Goal: Information Seeking & Learning: Learn about a topic

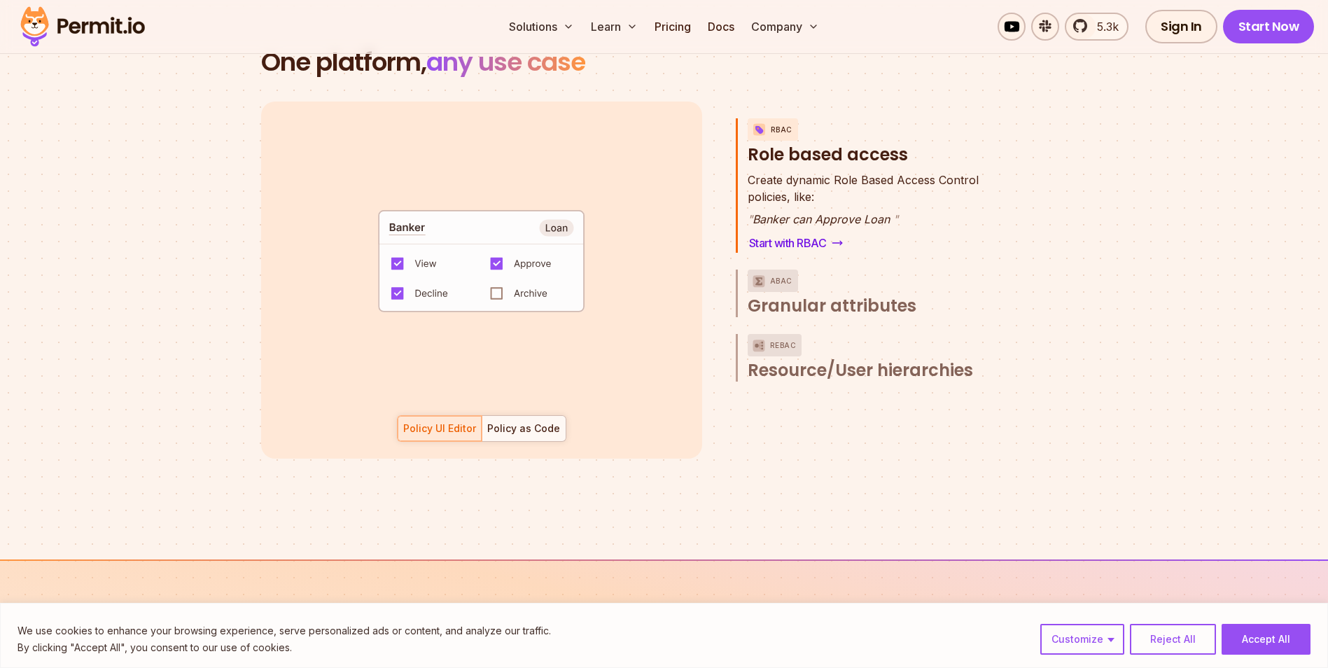
scroll to position [2030, 0]
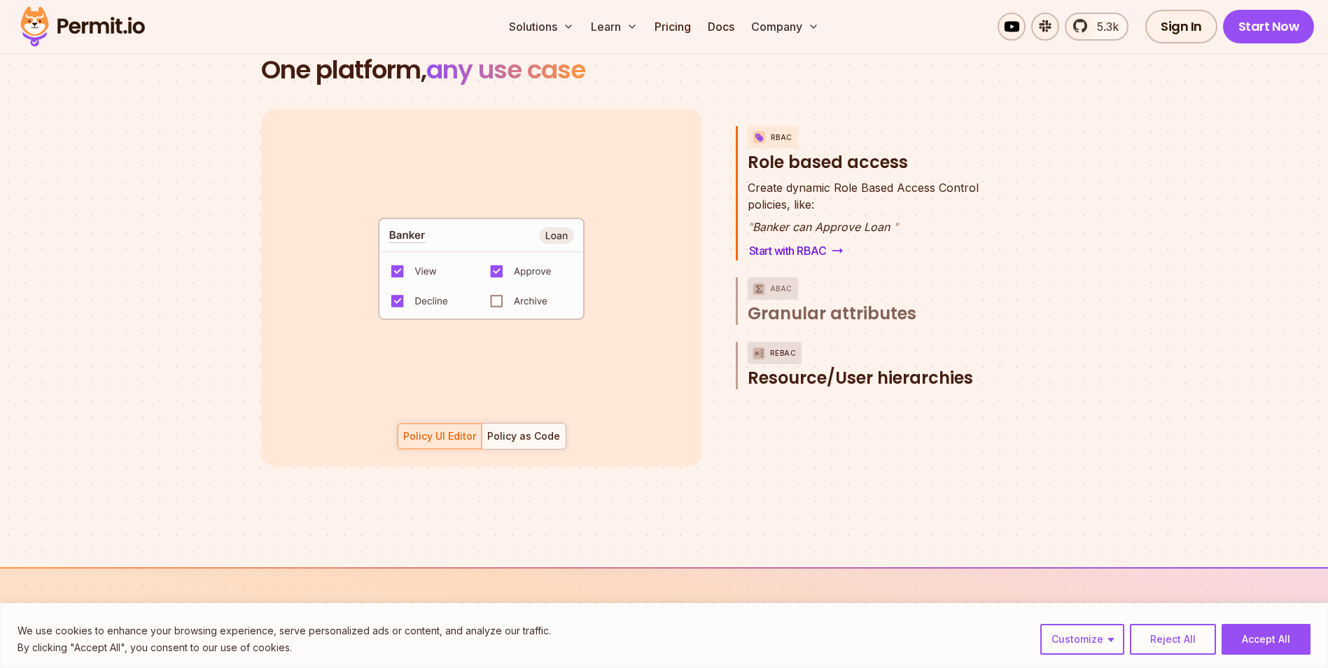
click at [844, 367] on span "Resource/User hierarchies" at bounding box center [860, 378] width 225 height 22
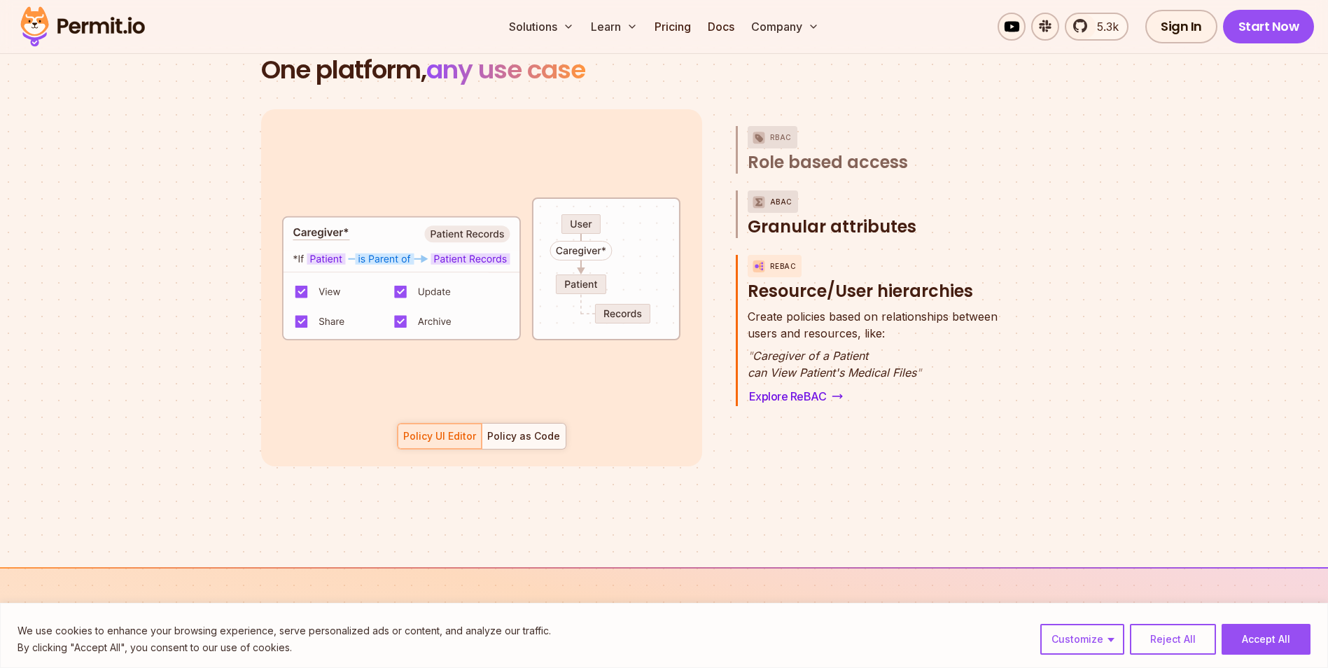
click at [799, 216] on span "Granular attributes" at bounding box center [832, 227] width 169 height 22
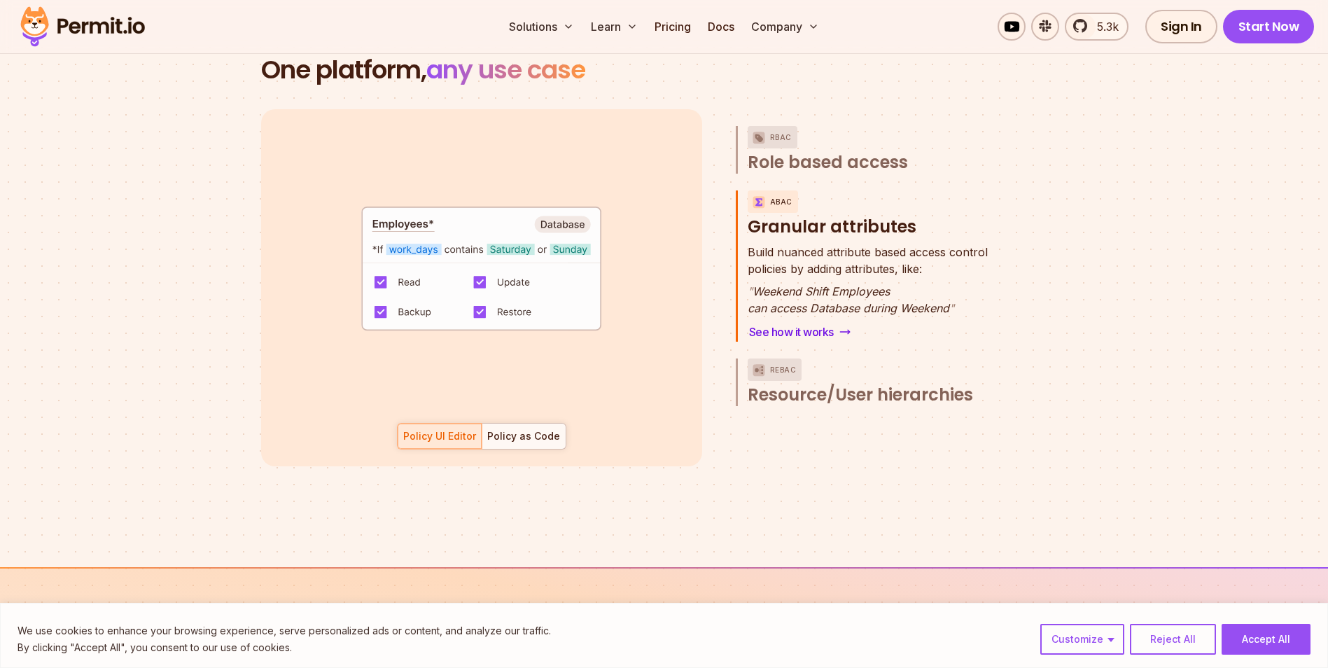
click at [814, 384] on span "Resource/User hierarchies" at bounding box center [860, 395] width 225 height 22
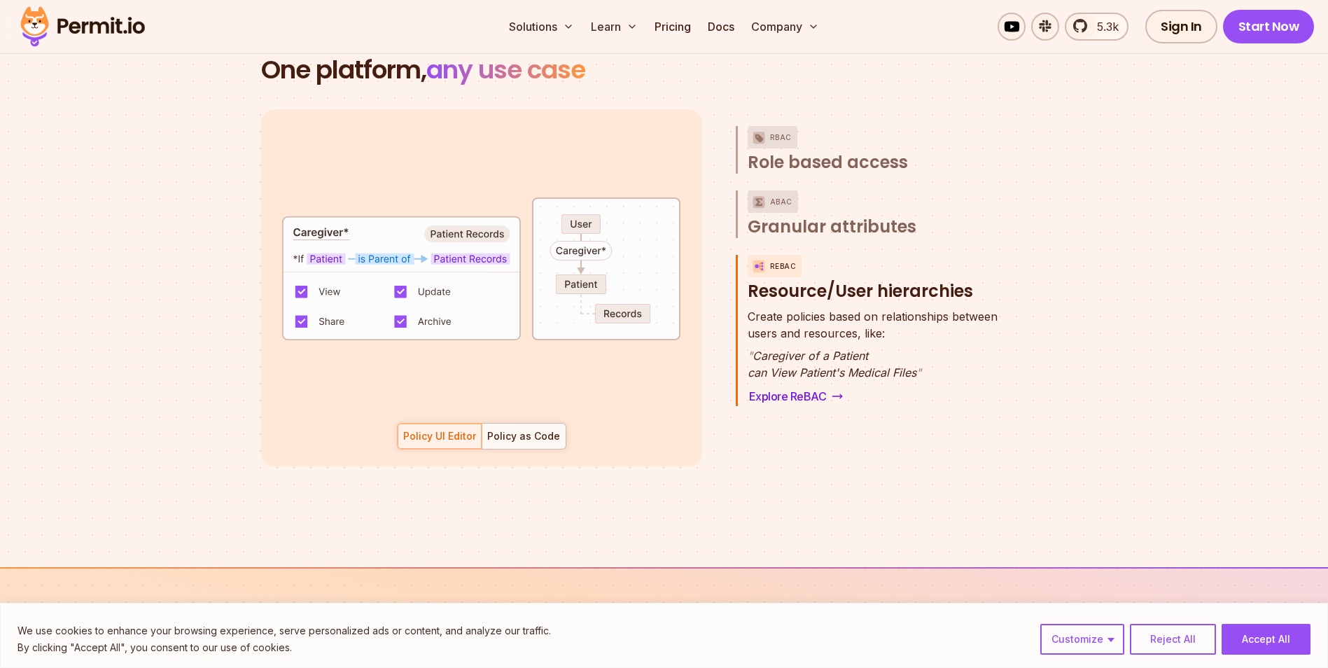
drag, startPoint x: 515, startPoint y: 426, endPoint x: 475, endPoint y: 426, distance: 39.9
click at [514, 429] on div "Policy as Code" at bounding box center [523, 436] width 73 height 14
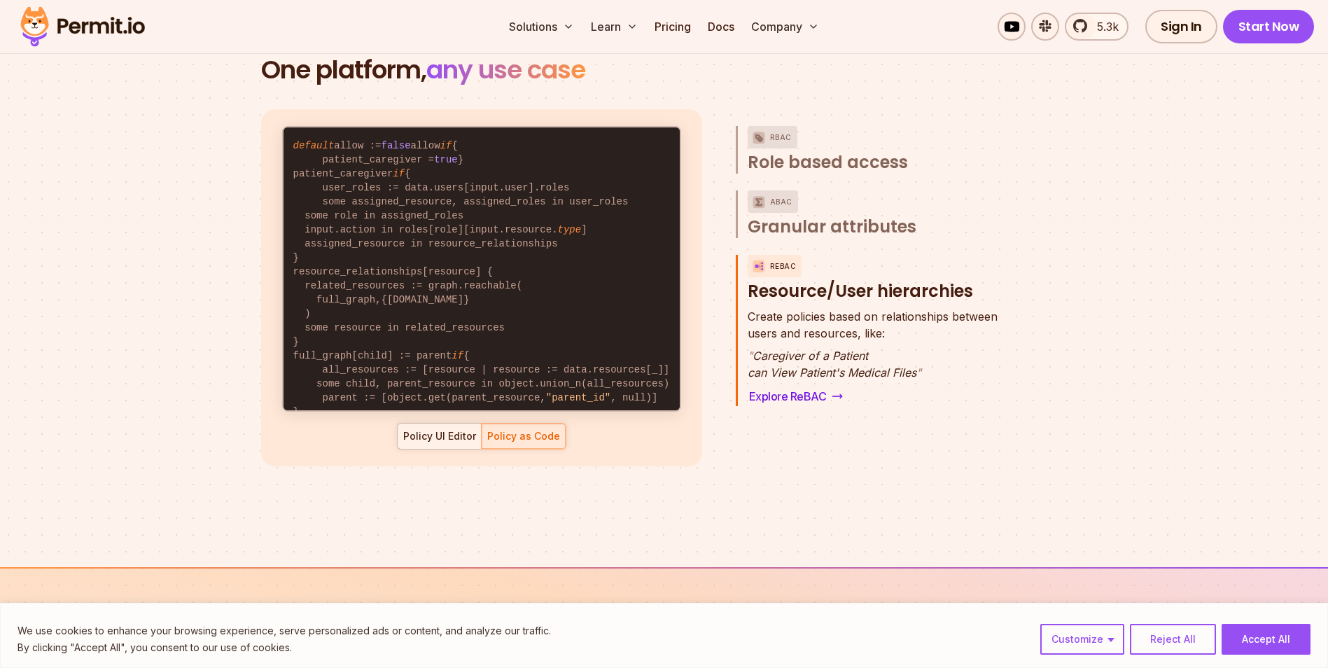
click at [419, 429] on div "Policy UI Editor" at bounding box center [439, 436] width 73 height 14
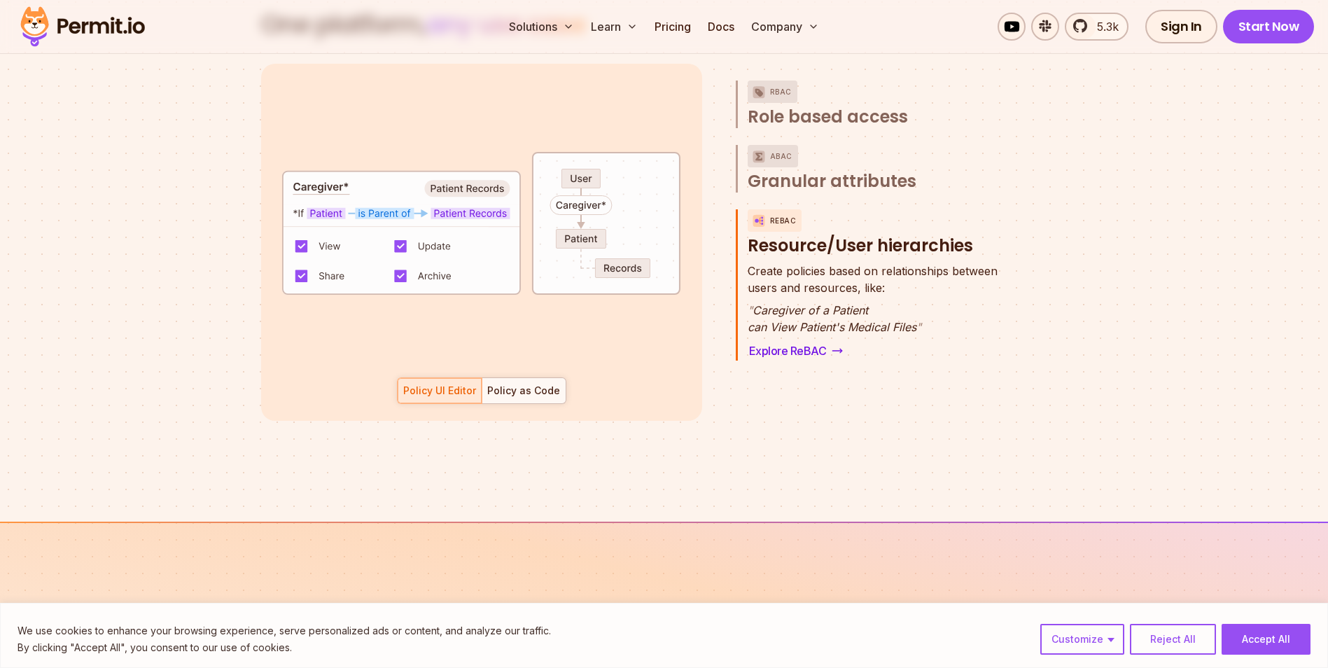
scroll to position [2100, 0]
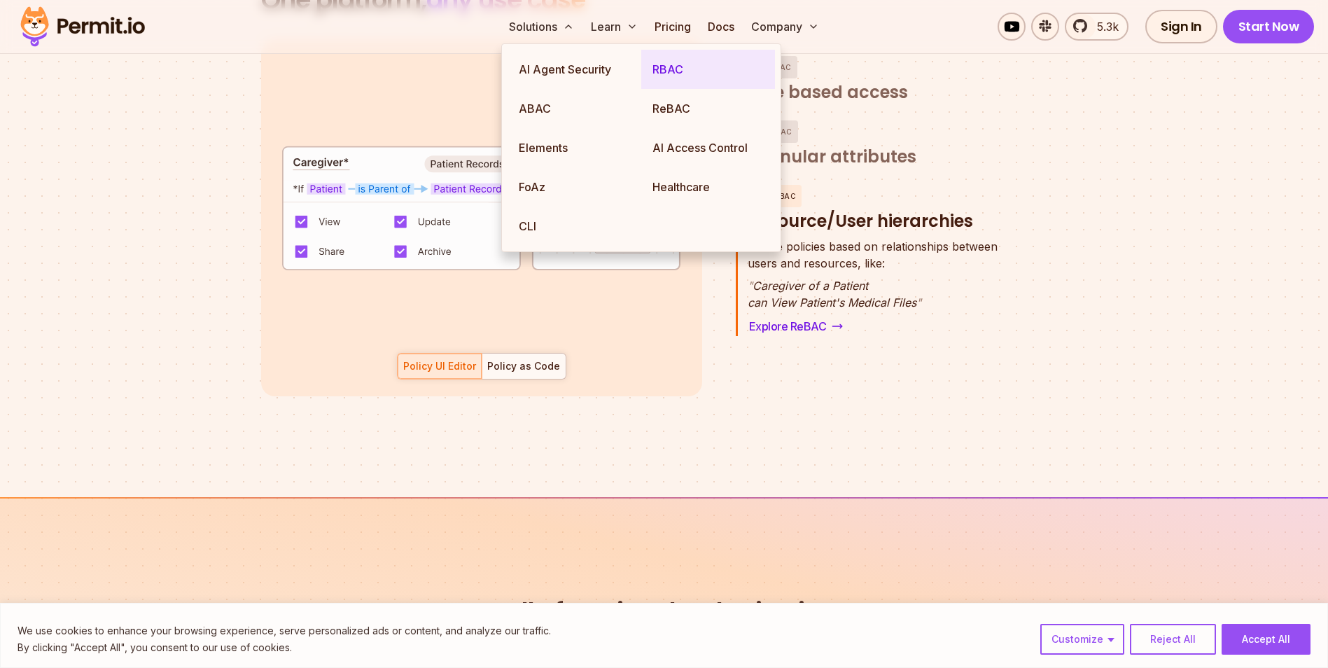
click at [693, 80] on link "RBAC" at bounding box center [708, 69] width 134 height 39
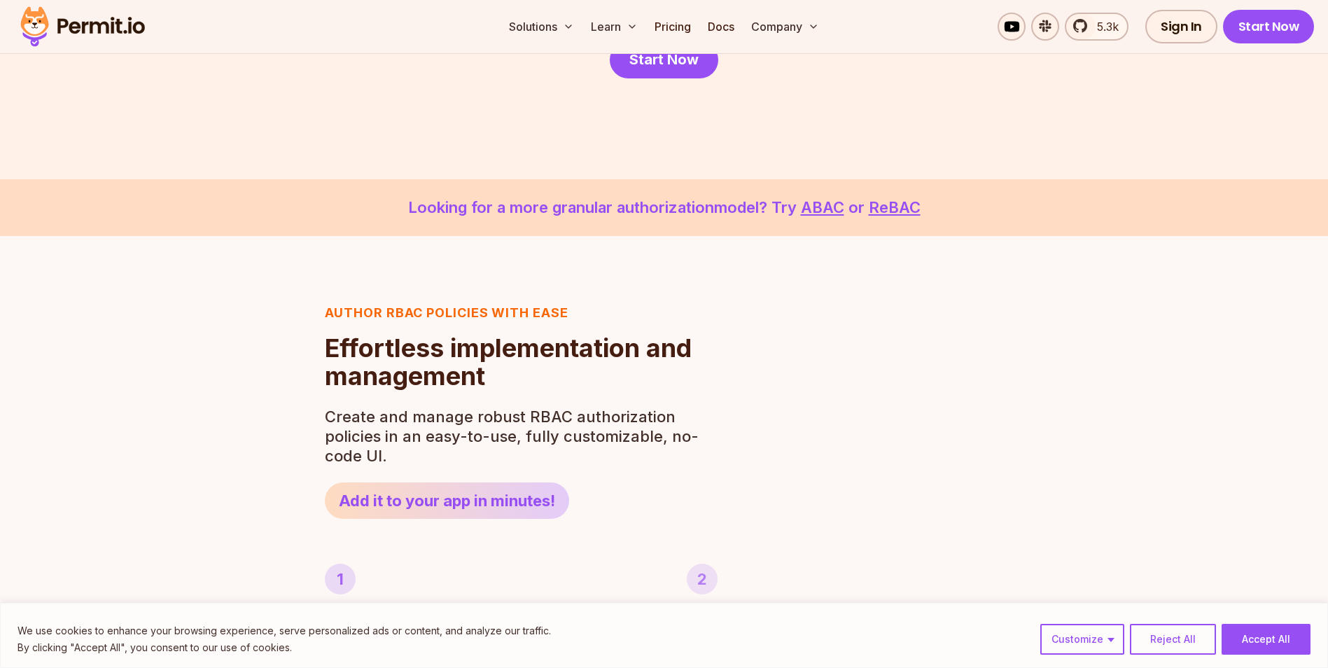
scroll to position [350, 0]
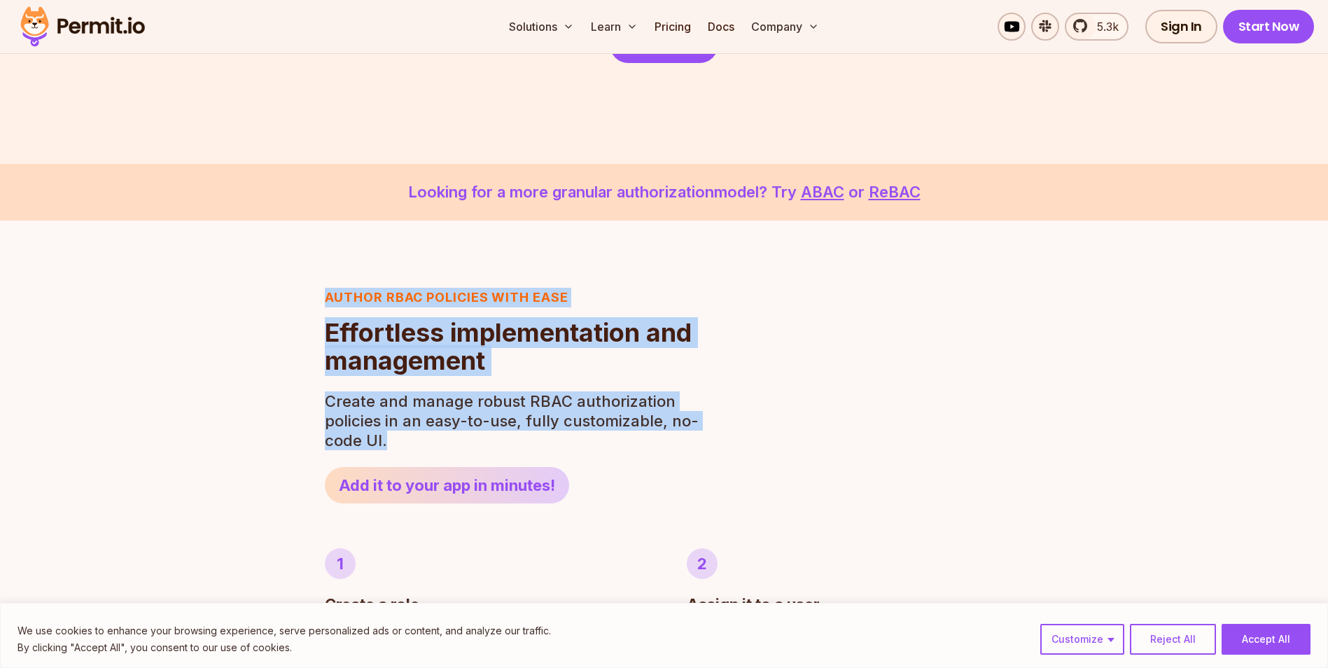
drag, startPoint x: 325, startPoint y: 283, endPoint x: 589, endPoint y: 445, distance: 310.1
drag, startPoint x: 589, startPoint y: 445, endPoint x: 576, endPoint y: 445, distance: 13.3
click at [589, 445] on p "Create and manage robust RBAC authorization policies in an easy-to-use, fully c…" at bounding box center [516, 420] width 382 height 59
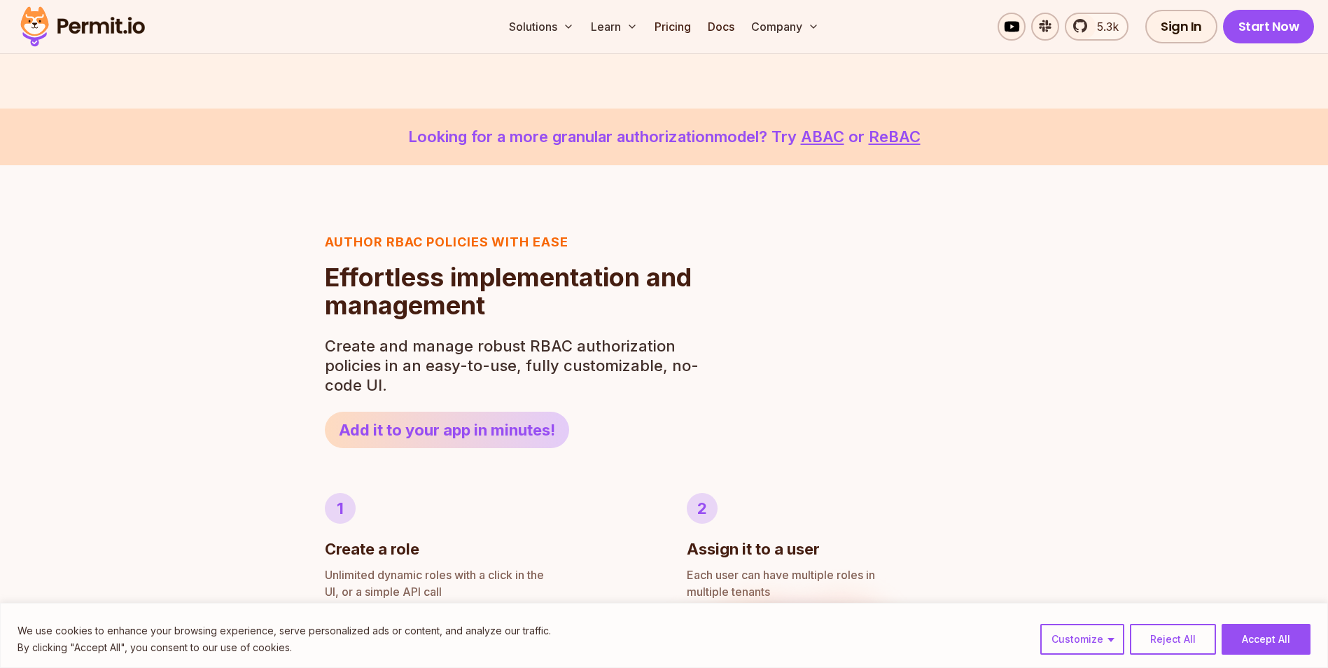
scroll to position [700, 0]
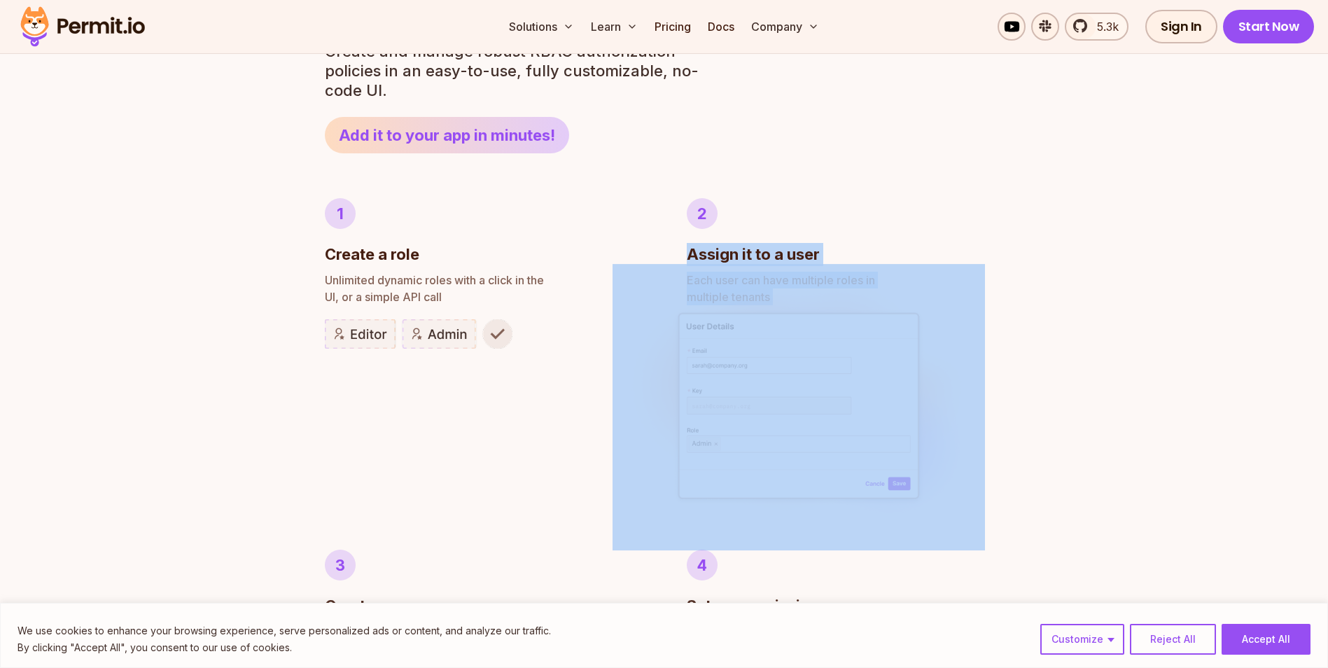
drag, startPoint x: 667, startPoint y: 258, endPoint x: 827, endPoint y: 294, distance: 164.2
click at [827, 294] on ul "1 Create a role Unlimited dynamic roles with a click in the UI, or a simple API…" at bounding box center [664, 539] width 679 height 683
drag, startPoint x: 827, startPoint y: 294, endPoint x: 750, endPoint y: 290, distance: 77.8
click at [767, 290] on img at bounding box center [799, 407] width 372 height 287
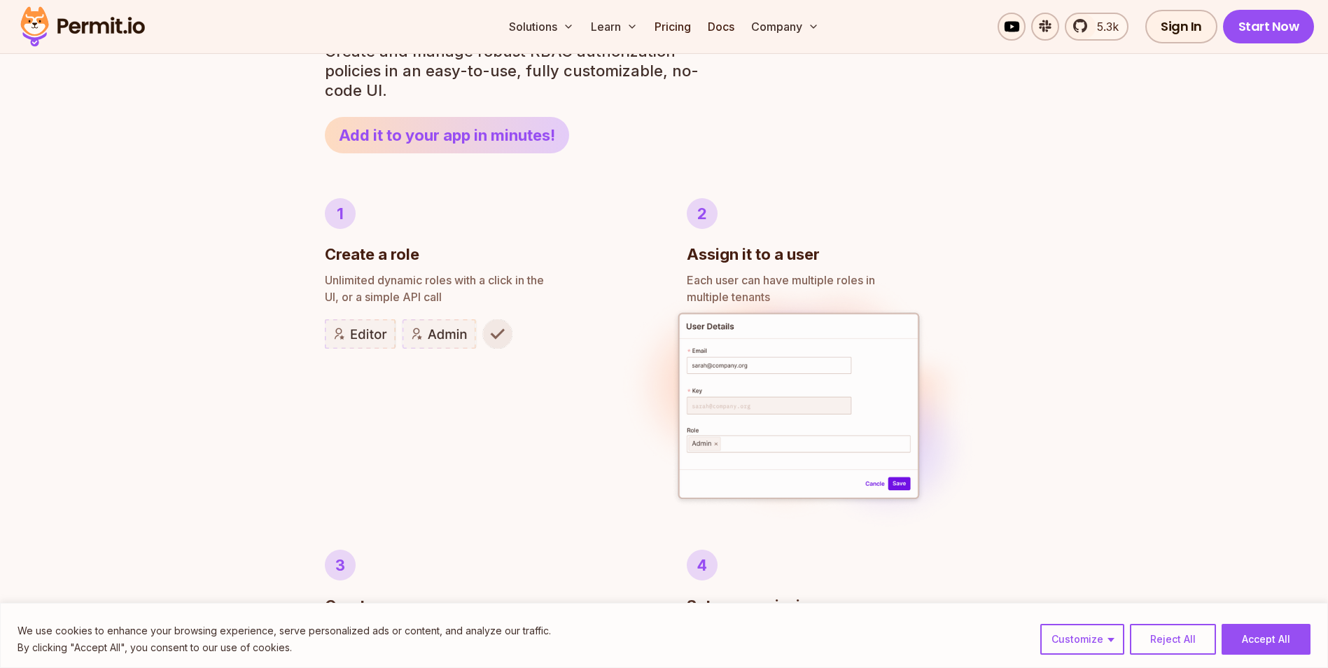
click at [275, 336] on div "Author RBAC POLICIES with EASE Role Based Access Control Effortless implementat…" at bounding box center [664, 546] width 1328 height 1352
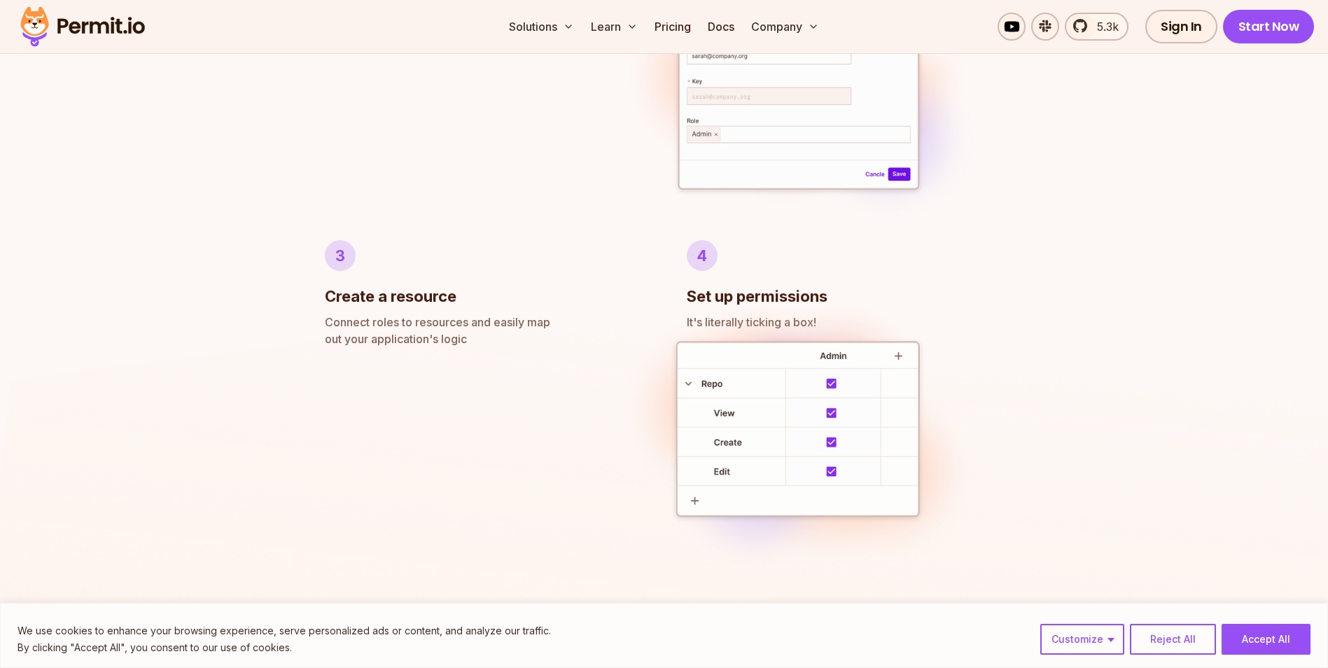
scroll to position [1050, 0]
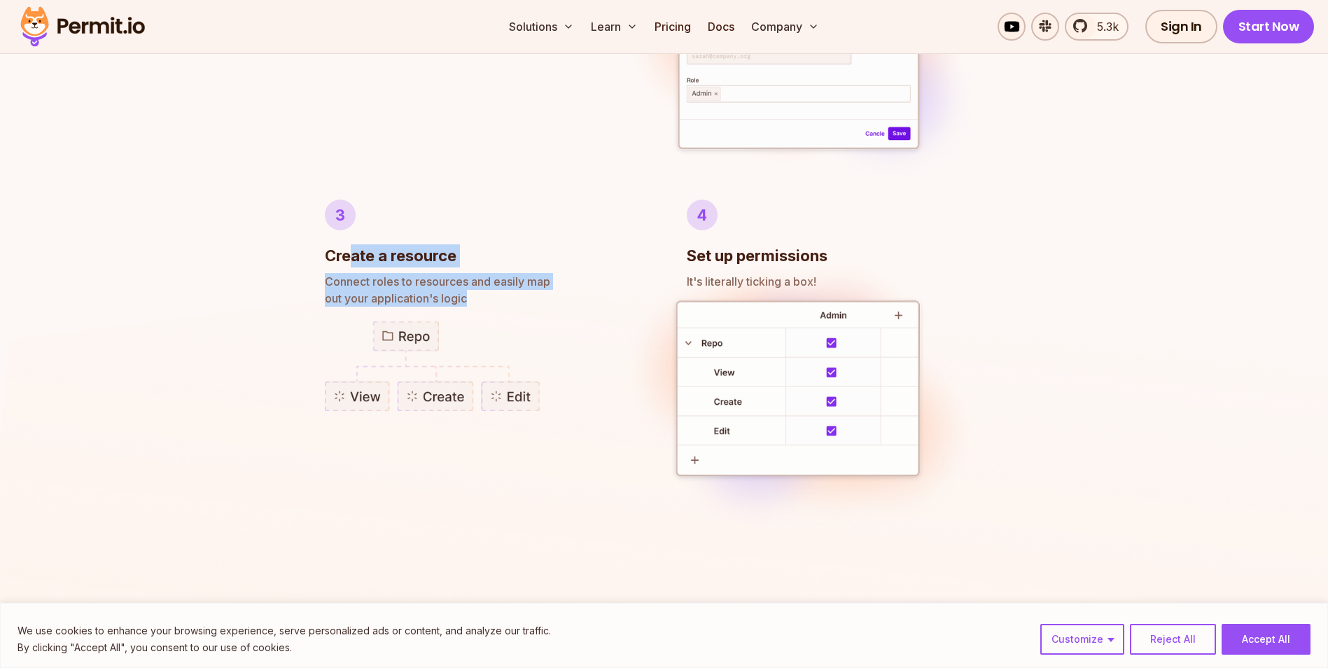
drag, startPoint x: 493, startPoint y: 298, endPoint x: 348, endPoint y: 258, distance: 150.1
click at [348, 258] on li "3 Create a resource Connect roles to resources and easily map out your applicat…" at bounding box center [483, 365] width 317 height 331
click at [348, 258] on h3 "Create a resource" at bounding box center [391, 255] width 132 height 23
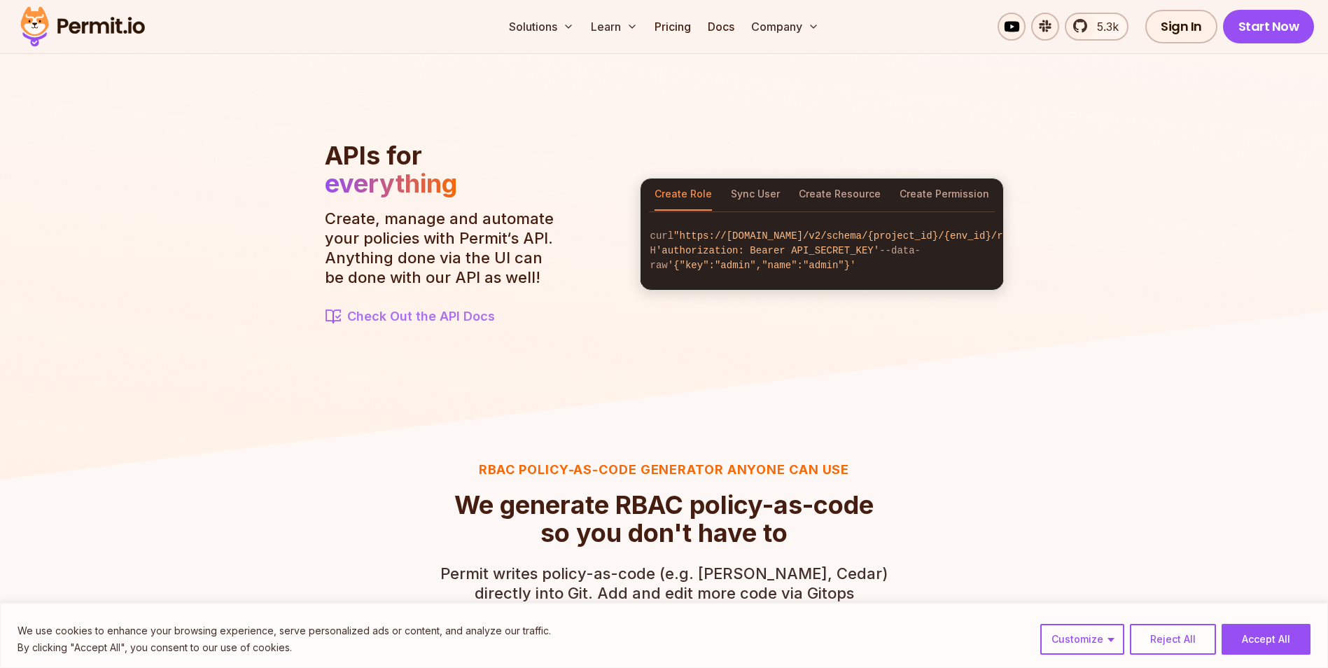
scroll to position [1540, 0]
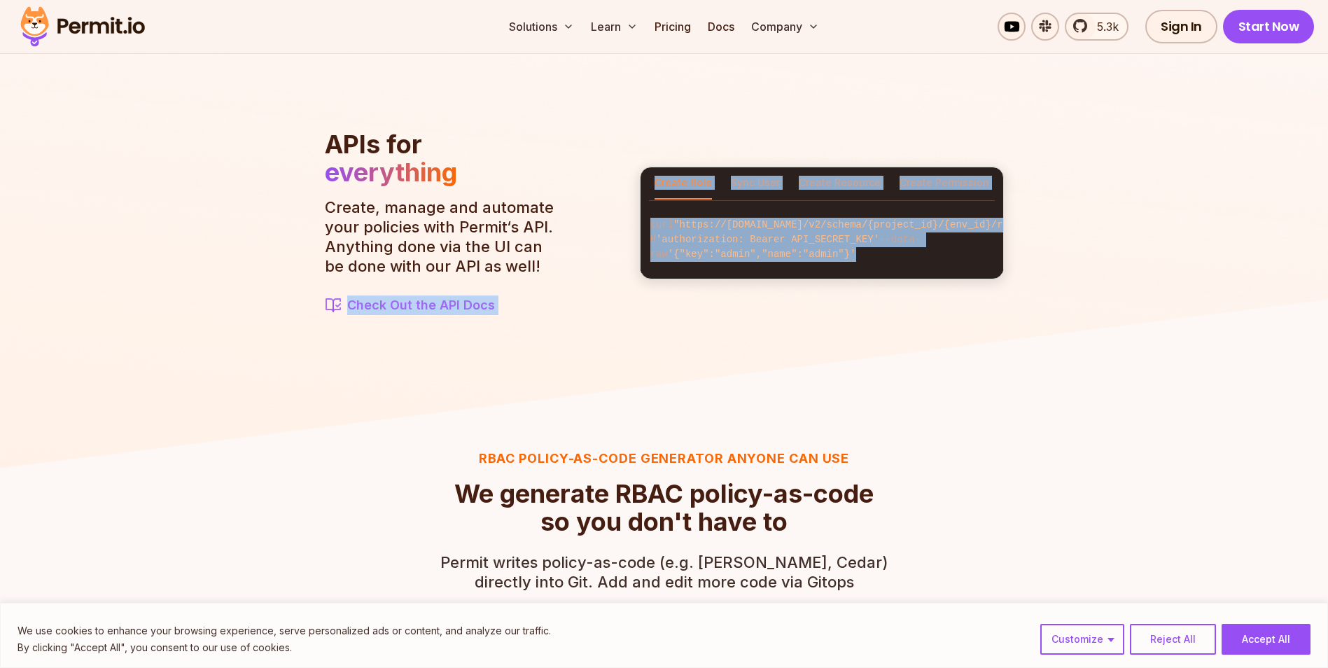
drag, startPoint x: 515, startPoint y: 258, endPoint x: 299, endPoint y: 141, distance: 245.9
drag, startPoint x: 299, startPoint y: 141, endPoint x: 302, endPoint y: 190, distance: 49.1
click at [302, 190] on img at bounding box center [664, 71] width 1328 height 809
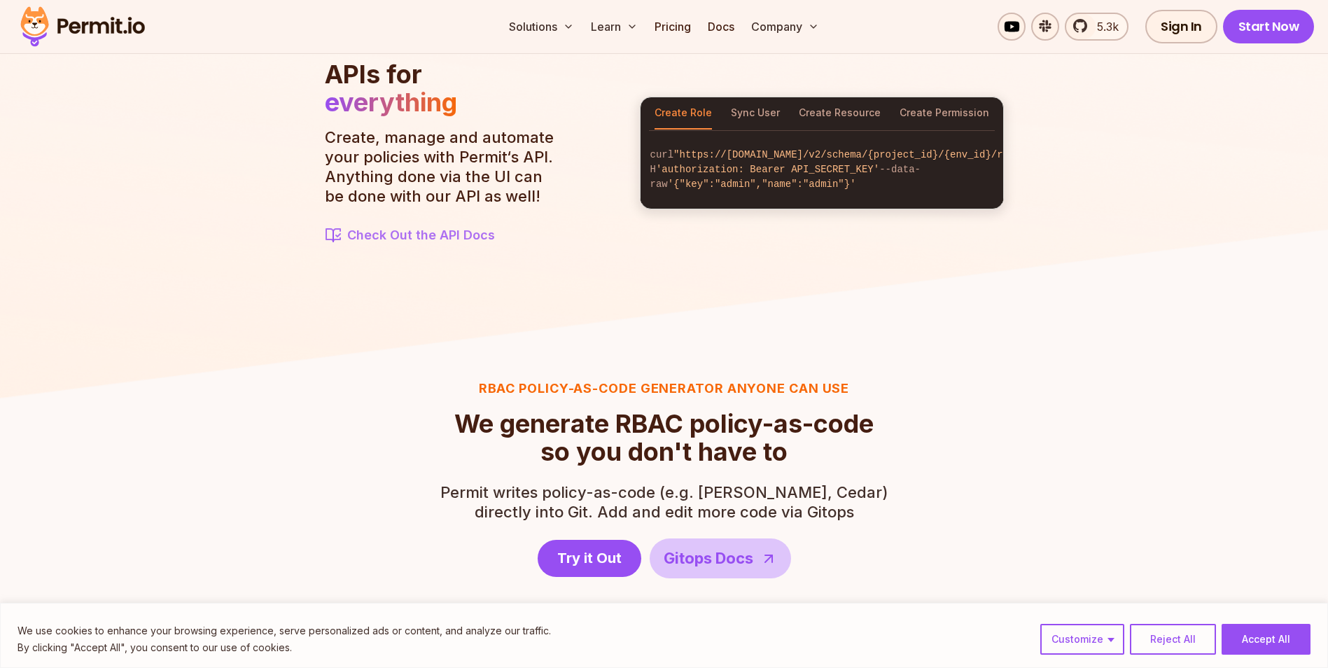
click at [363, 354] on section "RBAC Policy-as-code generator anyone can use We generate RBAC policy-as-code so…" at bounding box center [664, 605] width 1328 height 587
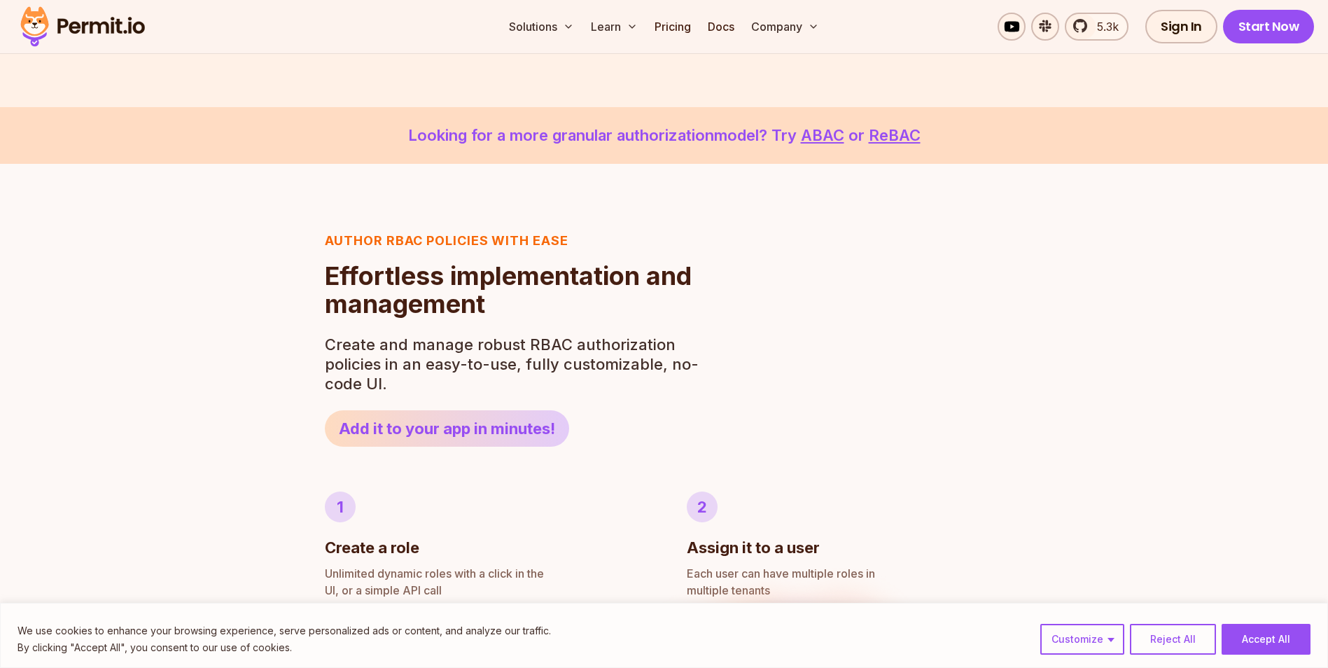
scroll to position [0, 0]
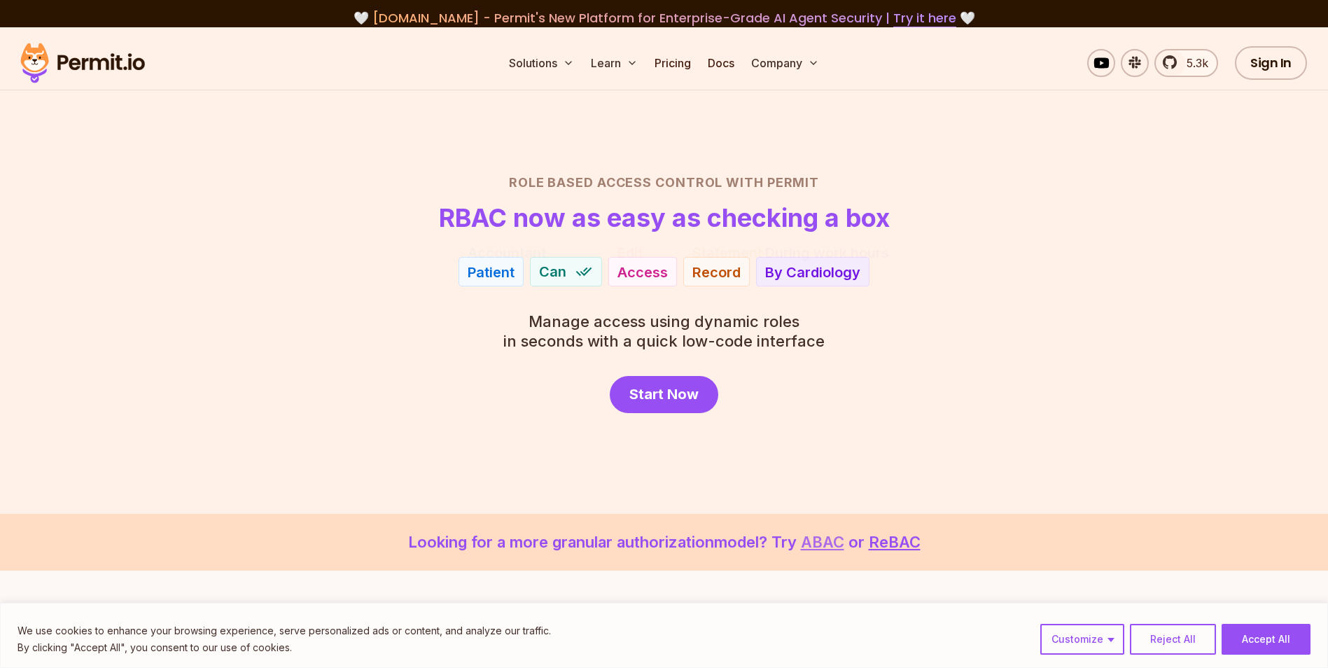
click at [819, 542] on link "ABAC" at bounding box center [822, 542] width 43 height 18
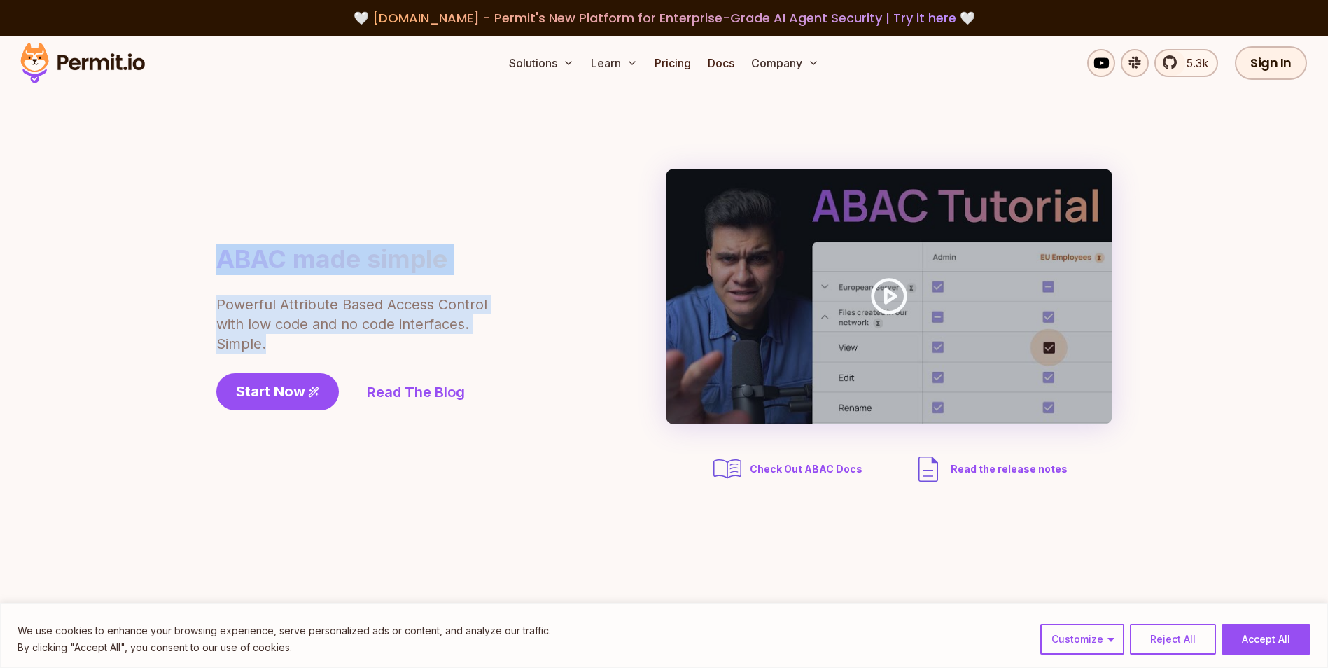
drag, startPoint x: 216, startPoint y: 263, endPoint x: 293, endPoint y: 338, distance: 108.4
click at [293, 338] on div "ABAC made simple Powerful Attribute Based Access Control with low code and no c…" at bounding box center [391, 327] width 350 height 167
click at [293, 338] on p "Powerful Attribute Based Access Control with low code and no code interfaces. S…" at bounding box center [352, 324] width 273 height 59
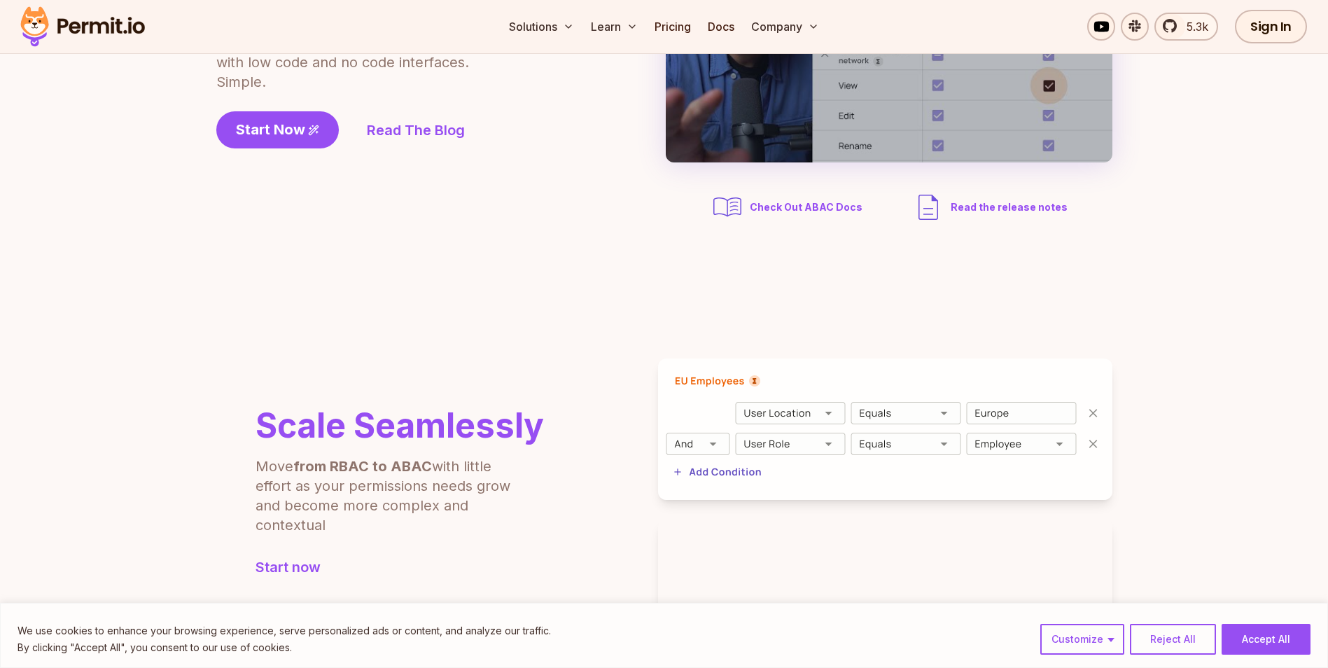
scroll to position [420, 0]
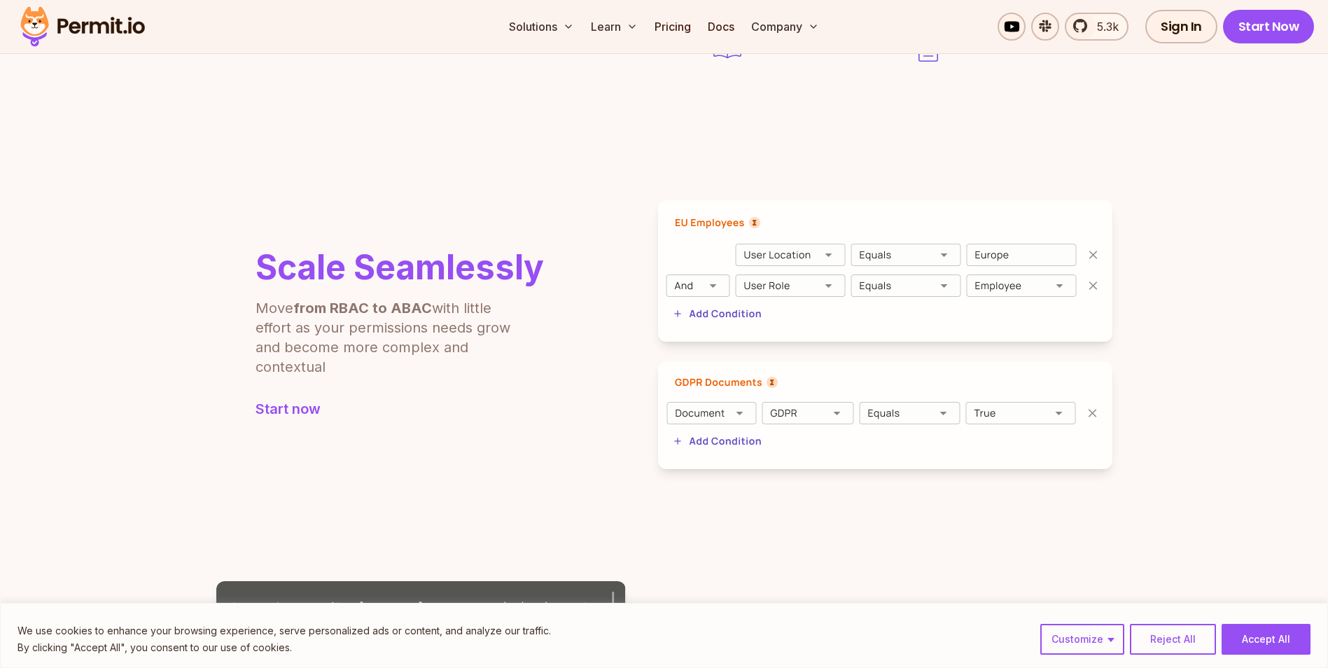
drag, startPoint x: 354, startPoint y: 372, endPoint x: 235, endPoint y: 292, distance: 143.9
click at [235, 292] on div "Scale Seamlessly Move from RBAC to ABAC with little effort as your permissions …" at bounding box center [380, 335] width 328 height 168
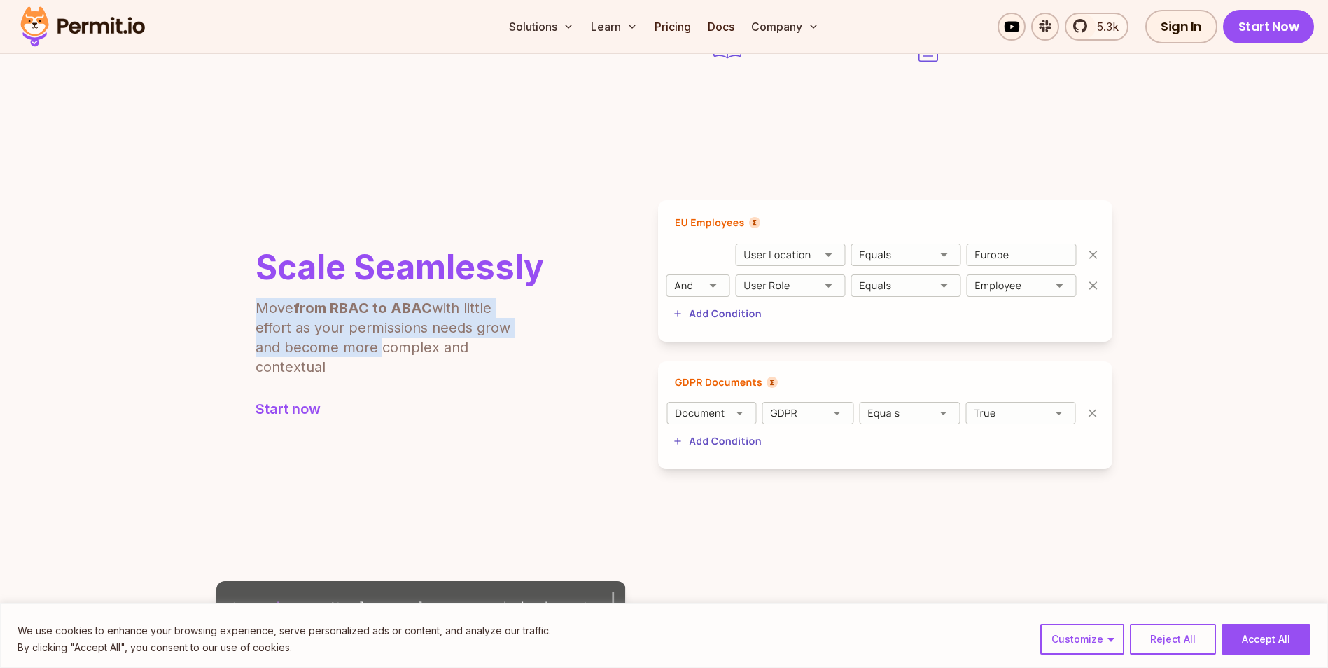
drag, startPoint x: 235, startPoint y: 292, endPoint x: 344, endPoint y: 344, distance: 121.8
click at [344, 344] on div "Scale Seamlessly Move from RBAC to ABAC with little effort as your permissions …" at bounding box center [380, 335] width 328 height 168
click at [344, 344] on p "Move from RBAC to ABAC with little effort as your permissions needs grow and be…" at bounding box center [392, 337] width 273 height 78
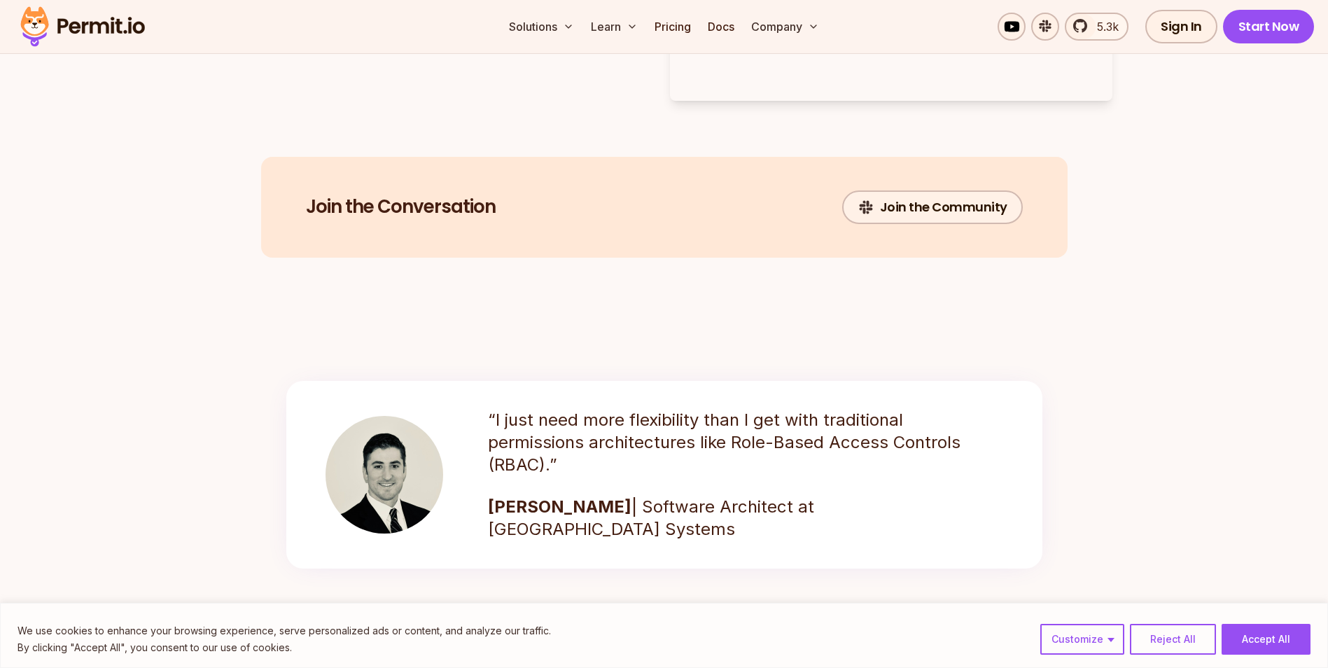
scroll to position [1750, 0]
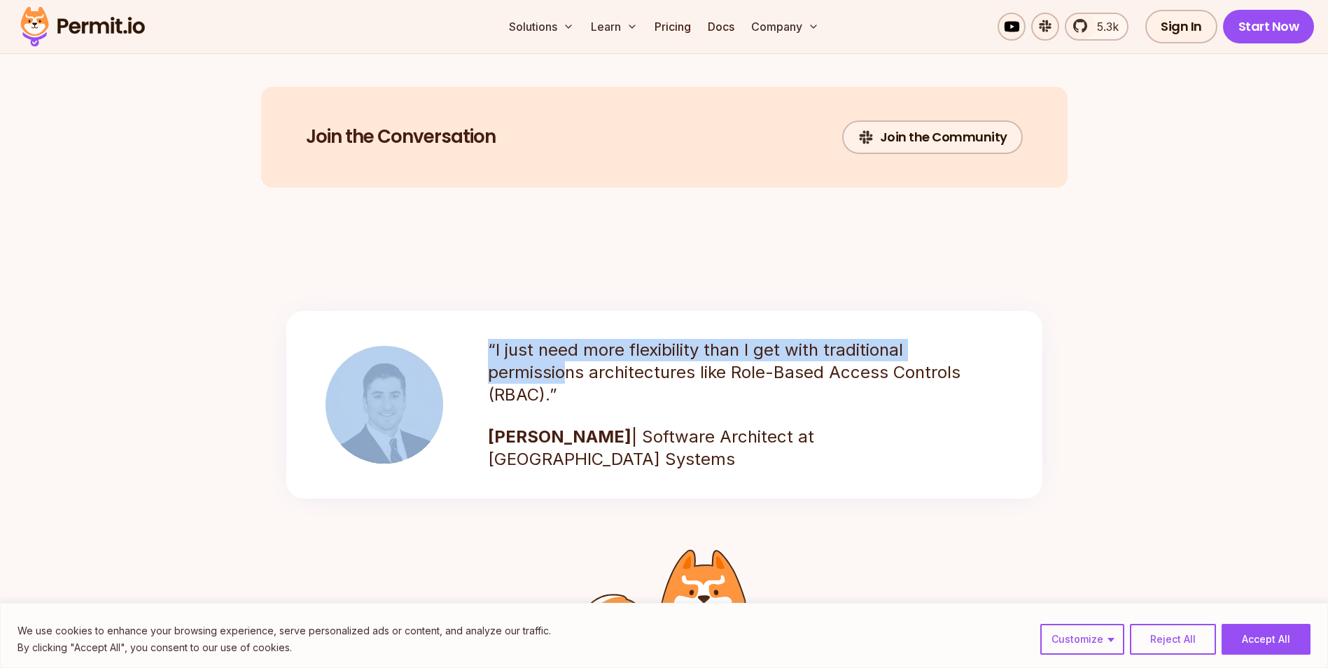
drag, startPoint x: 481, startPoint y: 357, endPoint x: 447, endPoint y: 341, distance: 37.3
click at [447, 341] on blockquote "“I just need more flexibility than I get with traditional permissions architect…" at bounding box center [664, 405] width 756 height 188
drag, startPoint x: 447, startPoint y: 341, endPoint x: 503, endPoint y: 356, distance: 57.4
click at [503, 356] on p "“I just need more flexibility than I get with traditional permissions architect…" at bounding box center [729, 372] width 483 height 67
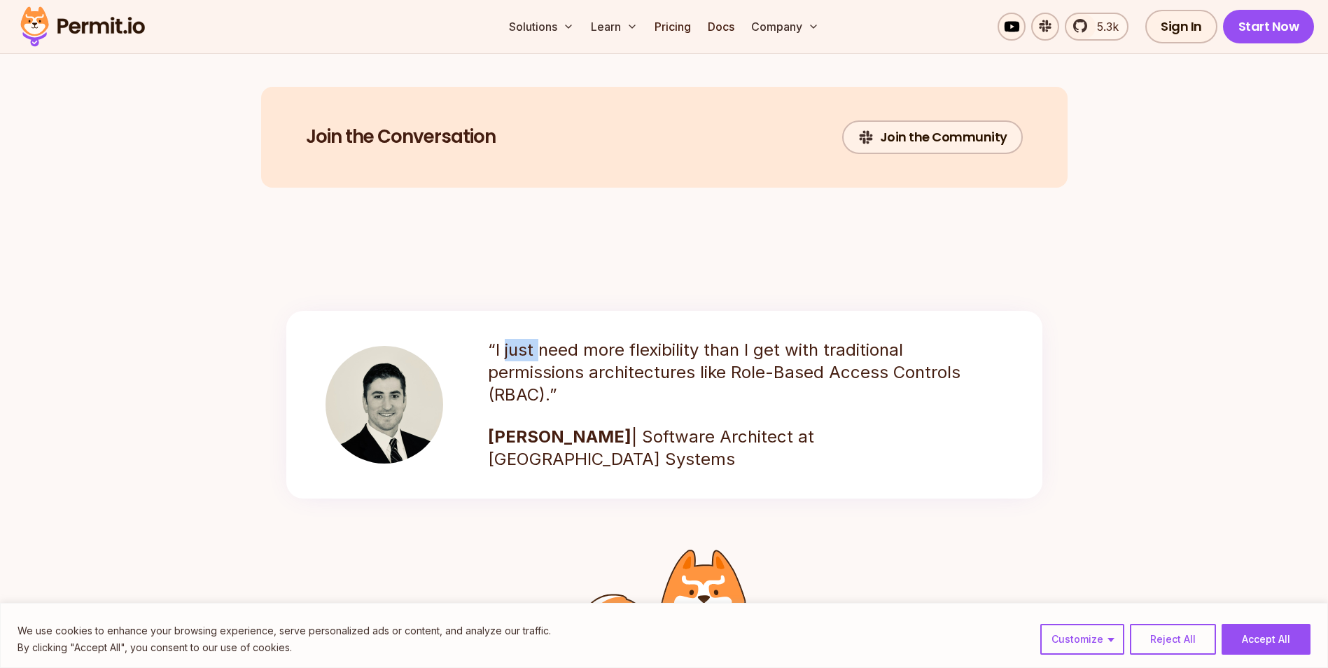
click at [503, 356] on p "“I just need more flexibility than I get with traditional permissions architect…" at bounding box center [729, 372] width 483 height 67
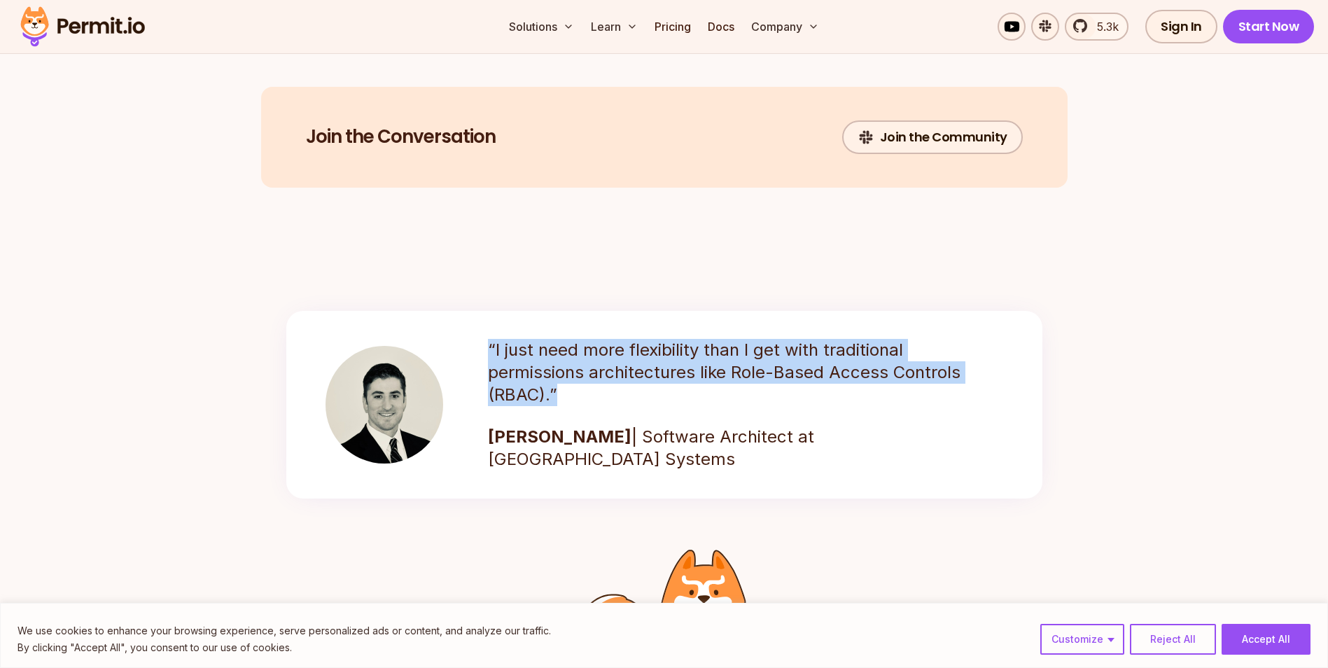
click at [503, 356] on p "“I just need more flexibility than I get with traditional permissions architect…" at bounding box center [729, 372] width 483 height 67
drag, startPoint x: 503, startPoint y: 356, endPoint x: 494, endPoint y: 374, distance: 19.7
click at [513, 380] on p "“I just need more flexibility than I get with traditional permissions architect…" at bounding box center [729, 372] width 483 height 67
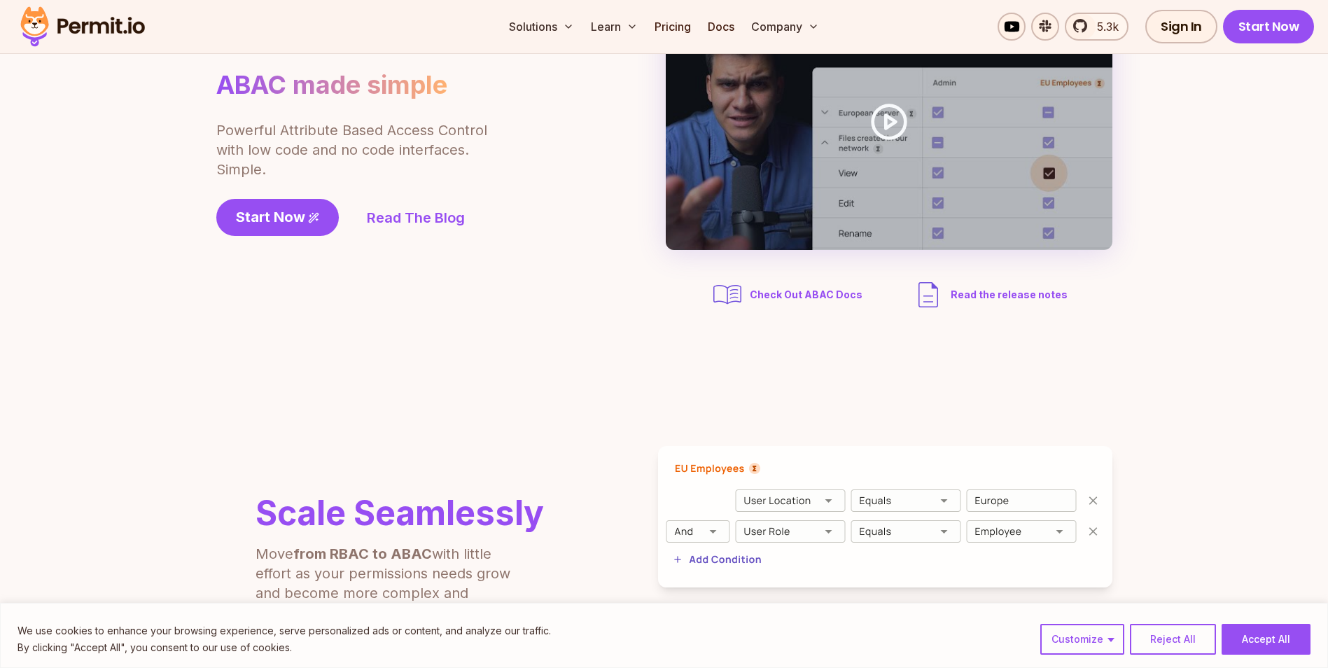
scroll to position [0, 0]
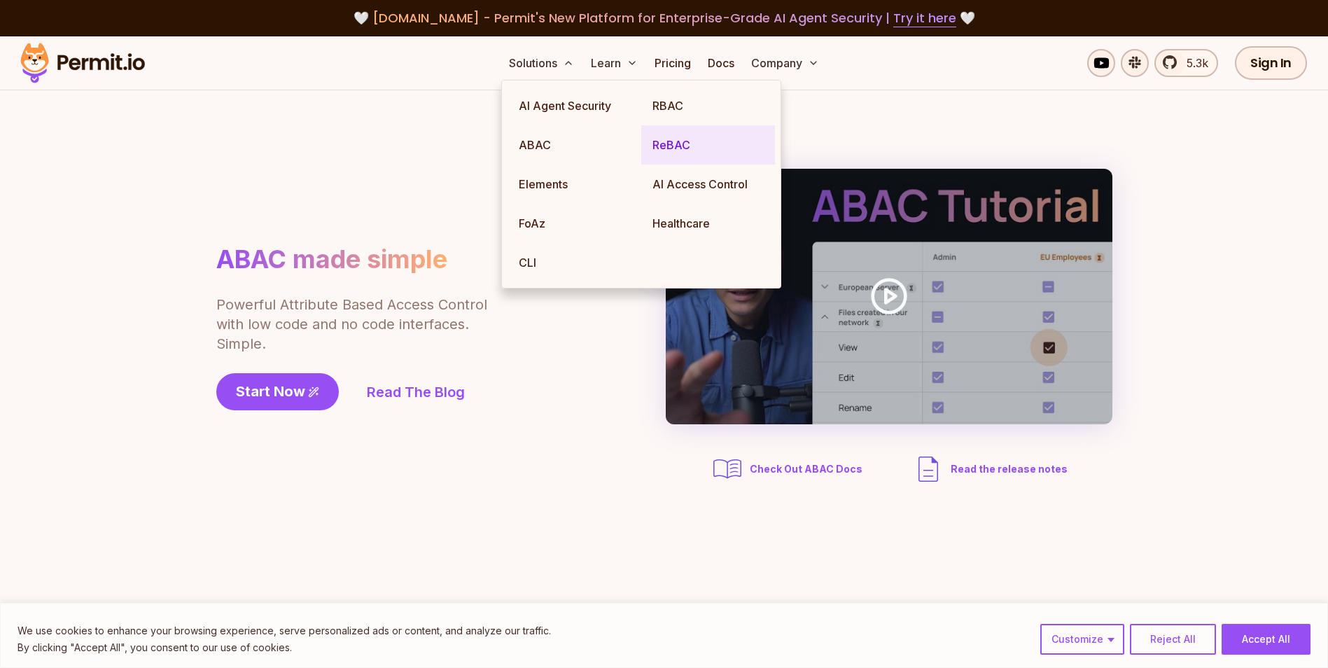
click at [675, 135] on link "ReBAC" at bounding box center [708, 144] width 134 height 39
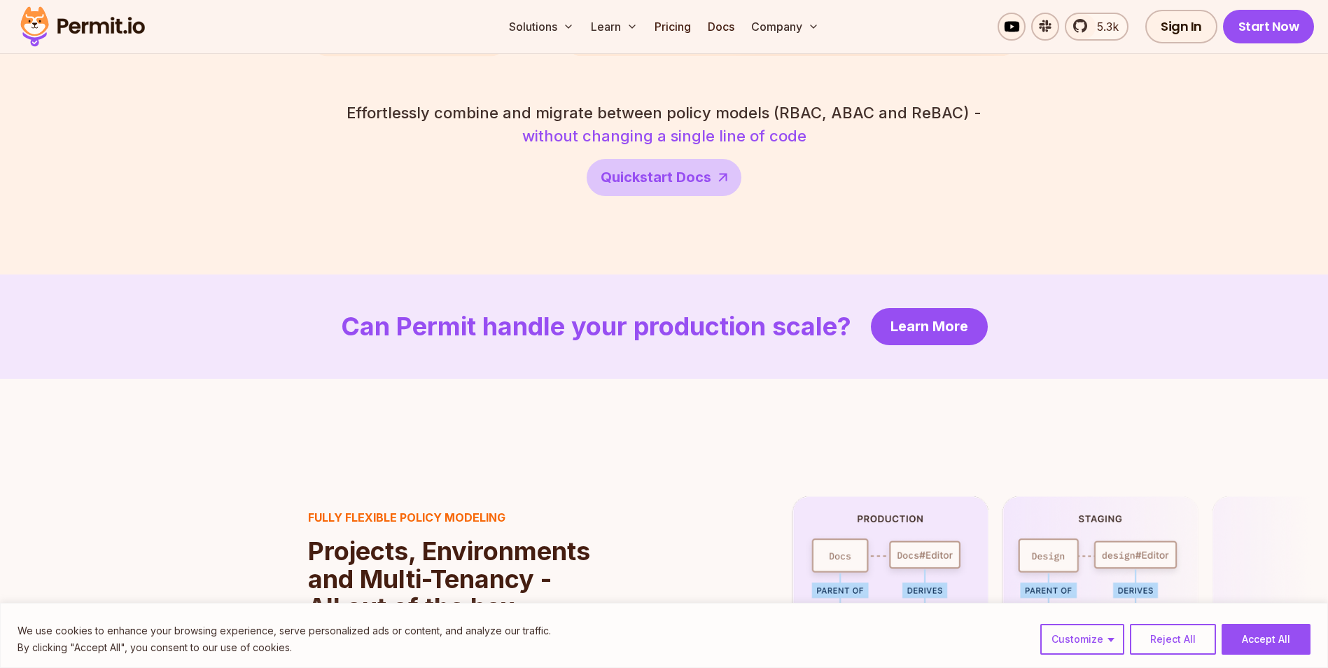
scroll to position [2800, 0]
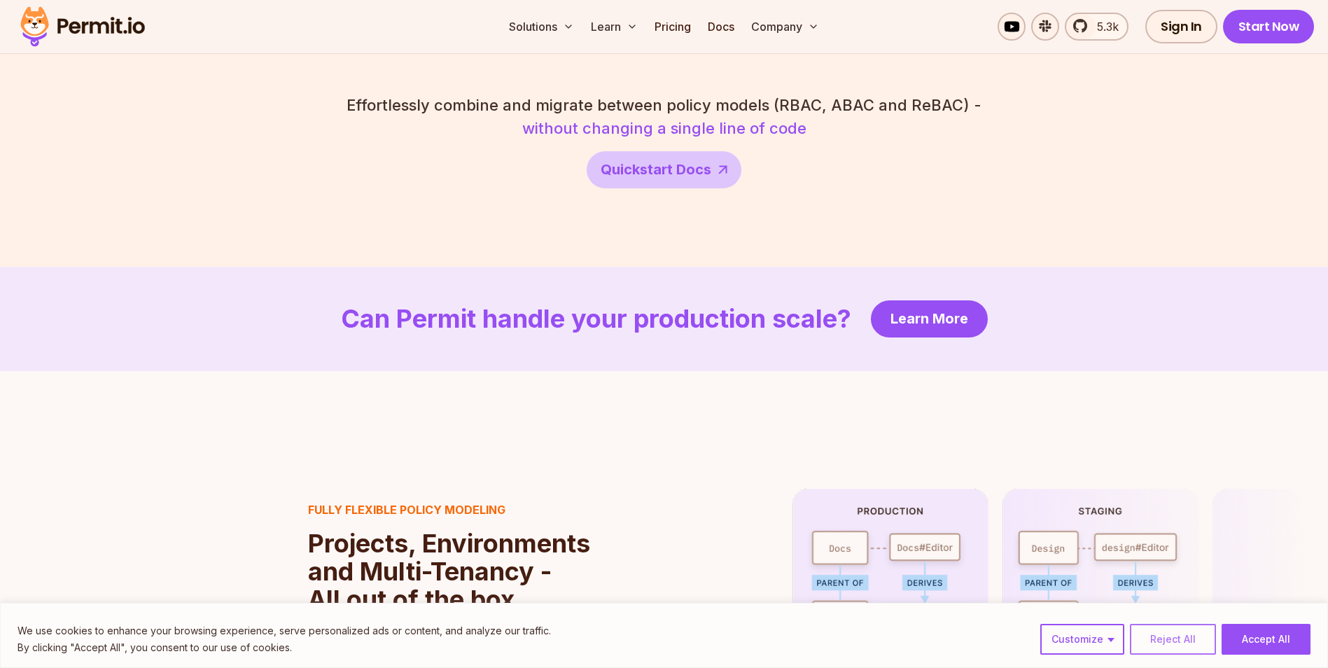
click at [1185, 634] on button "Reject All" at bounding box center [1173, 639] width 86 height 31
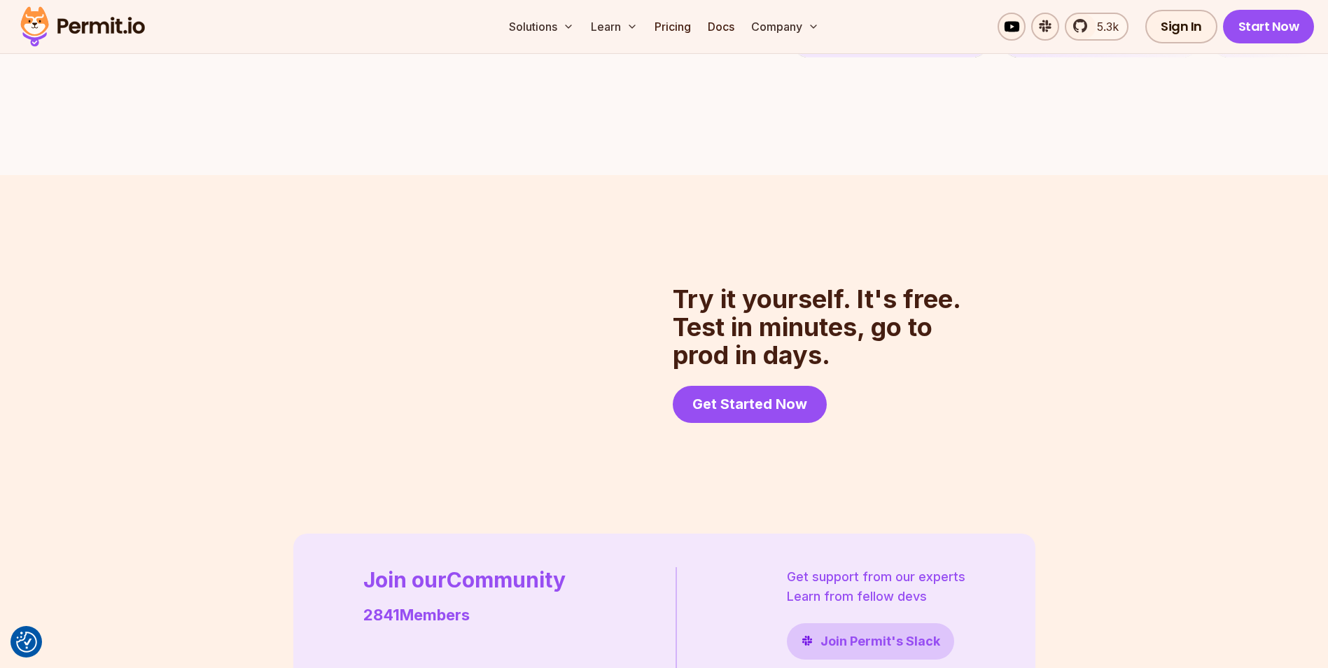
scroll to position [3570, 0]
